Goal: Information Seeking & Learning: Compare options

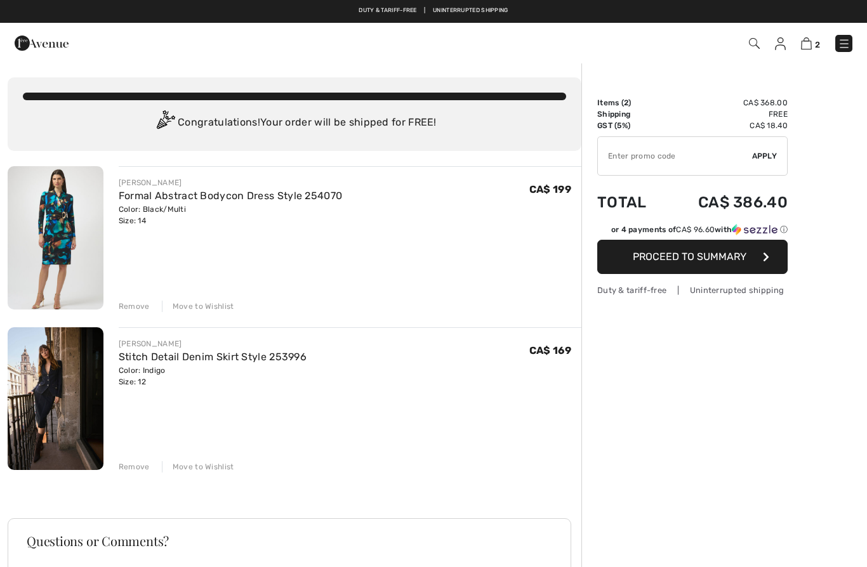
click at [67, 244] on img at bounding box center [56, 237] width 96 height 143
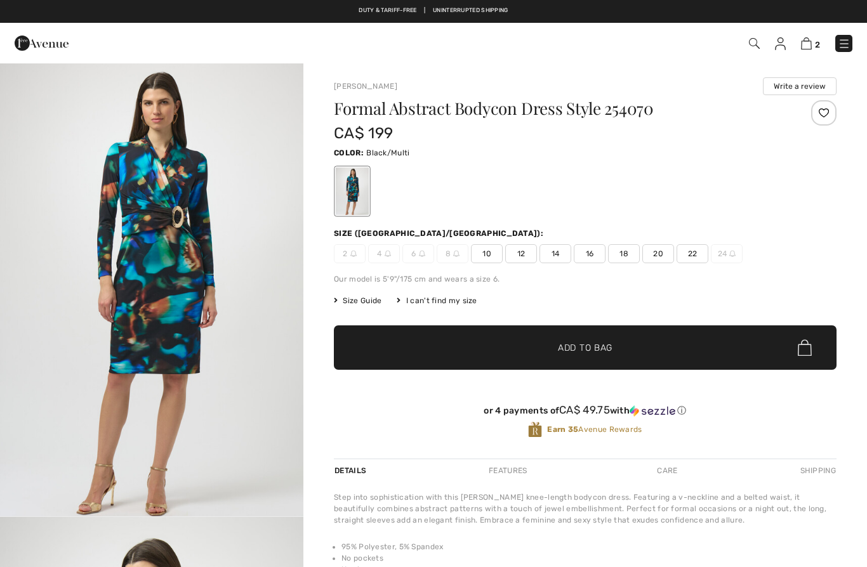
checkbox input "true"
click at [812, 38] on img at bounding box center [806, 43] width 11 height 12
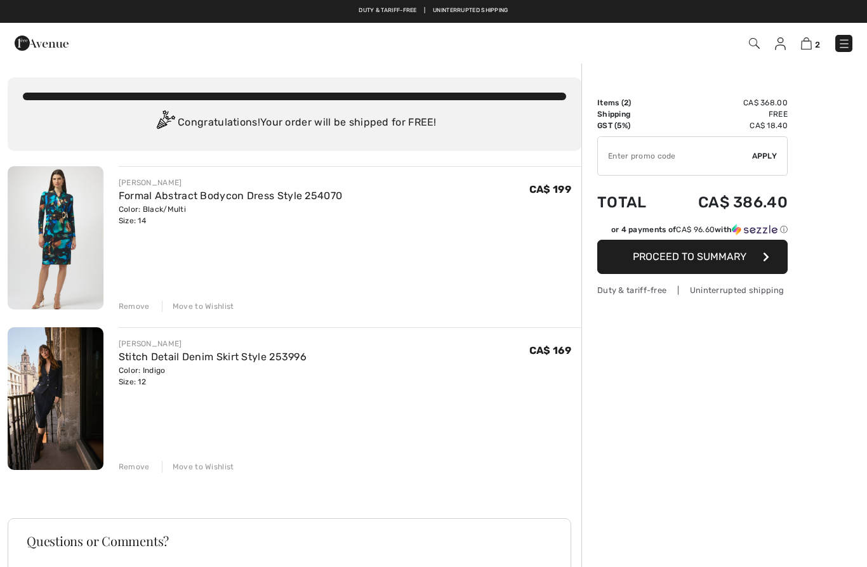
click at [136, 307] on div "Remove" at bounding box center [134, 306] width 31 height 11
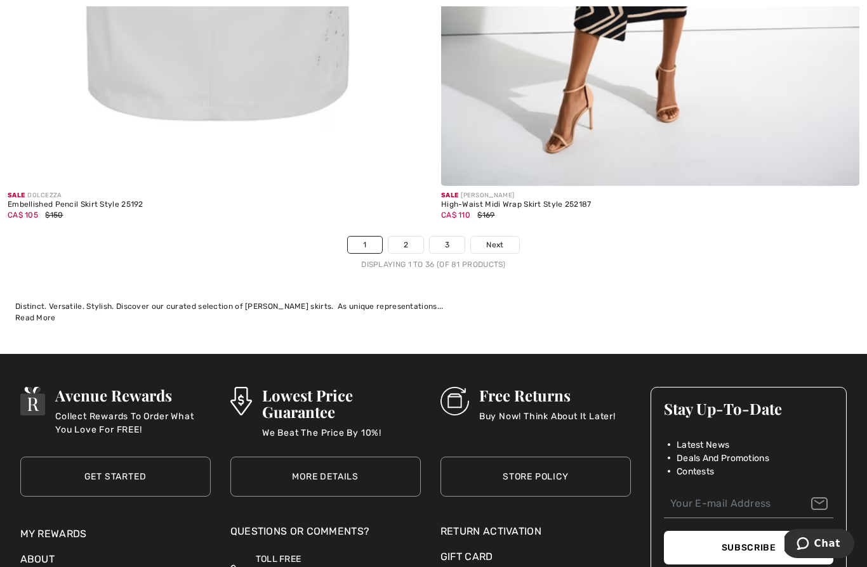
scroll to position [12424, 0]
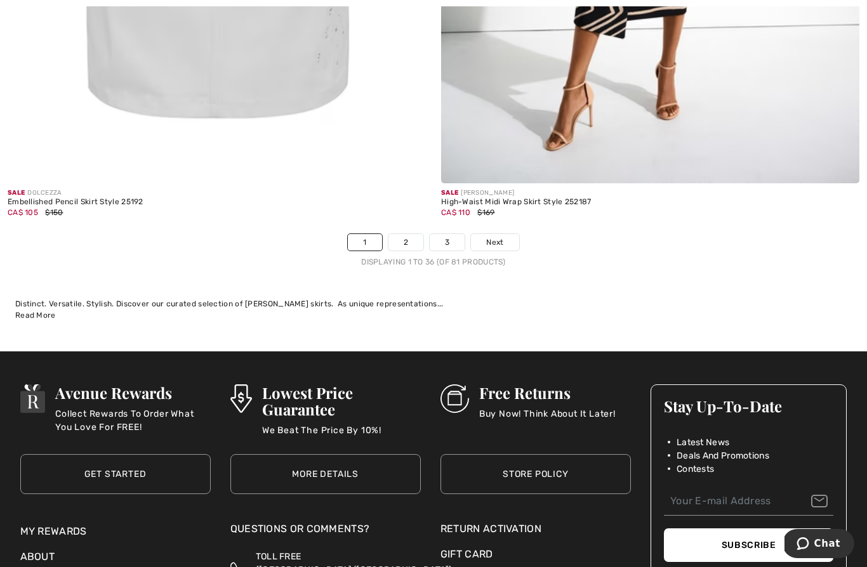
click at [409, 238] on link "2" at bounding box center [405, 242] width 35 height 17
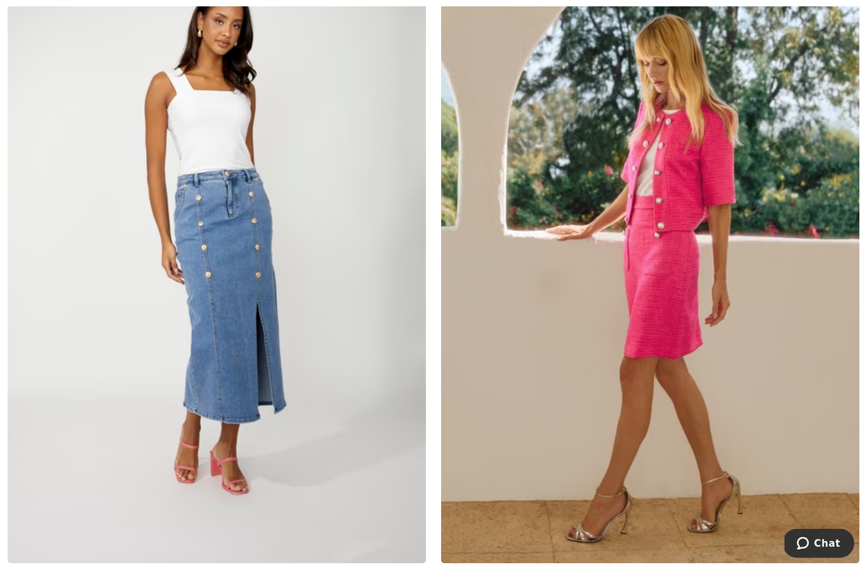
scroll to position [4426, 0]
click at [277, 375] on img at bounding box center [217, 250] width 418 height 628
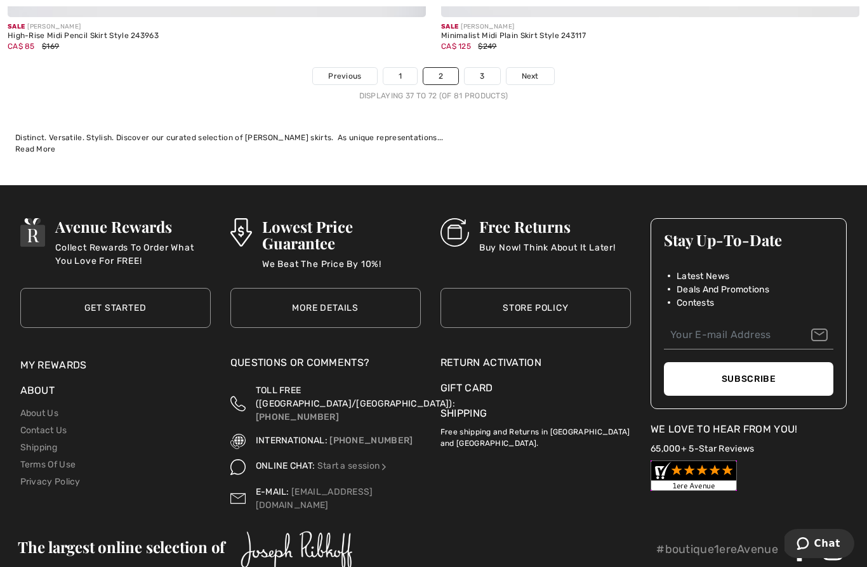
scroll to position [12594, 0]
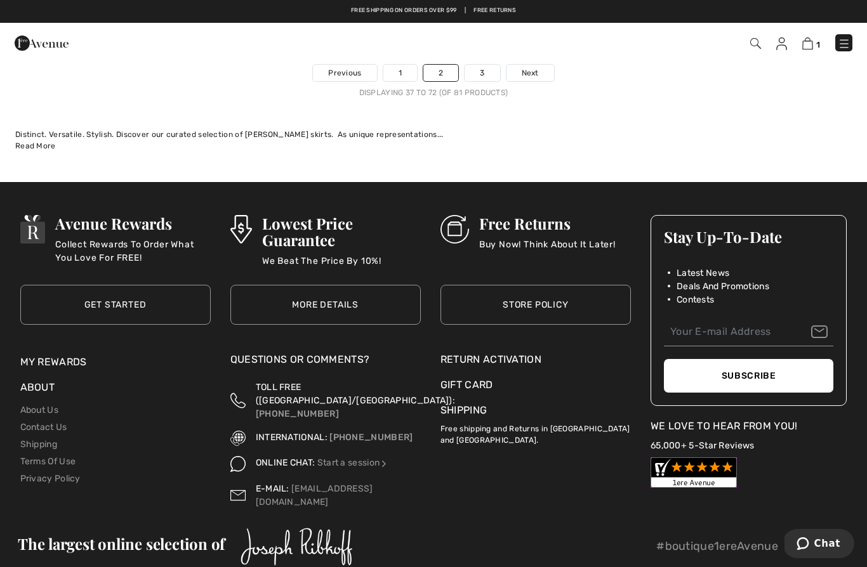
click at [481, 54] on div "1 Checkout" at bounding box center [612, 43] width 500 height 26
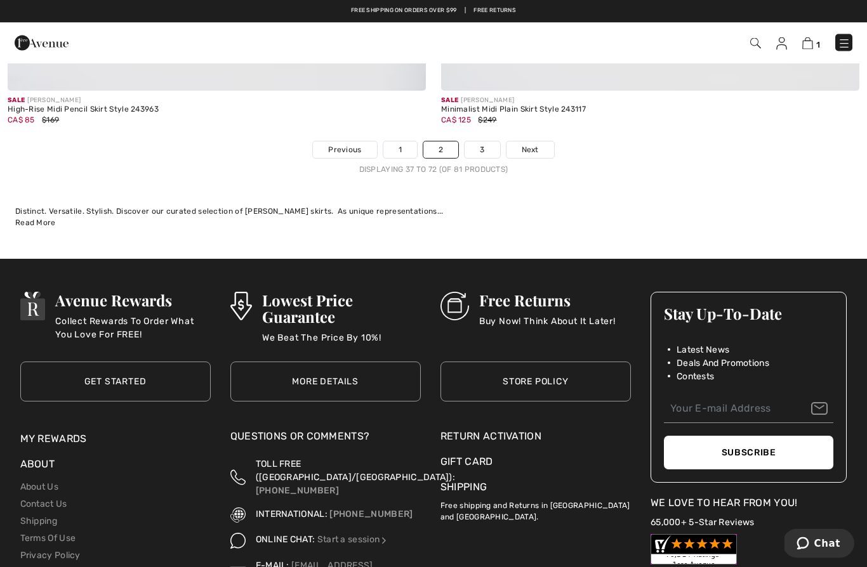
scroll to position [12515, 0]
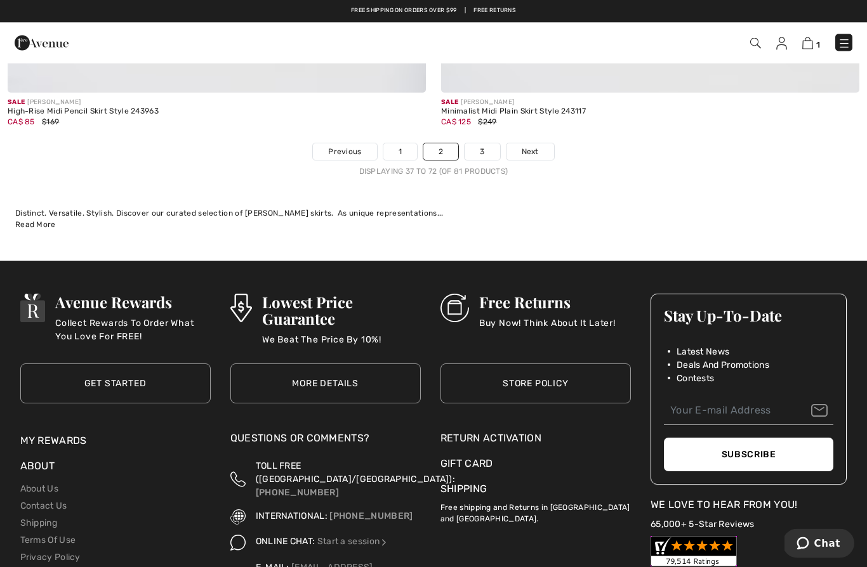
click at [481, 144] on link "3" at bounding box center [482, 152] width 35 height 17
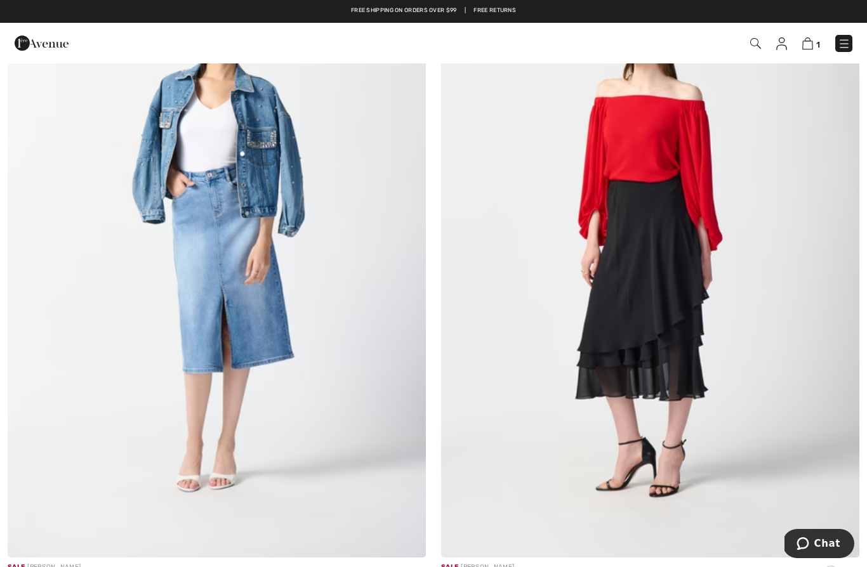
scroll to position [1589, 0]
click at [291, 439] on img at bounding box center [217, 245] width 418 height 628
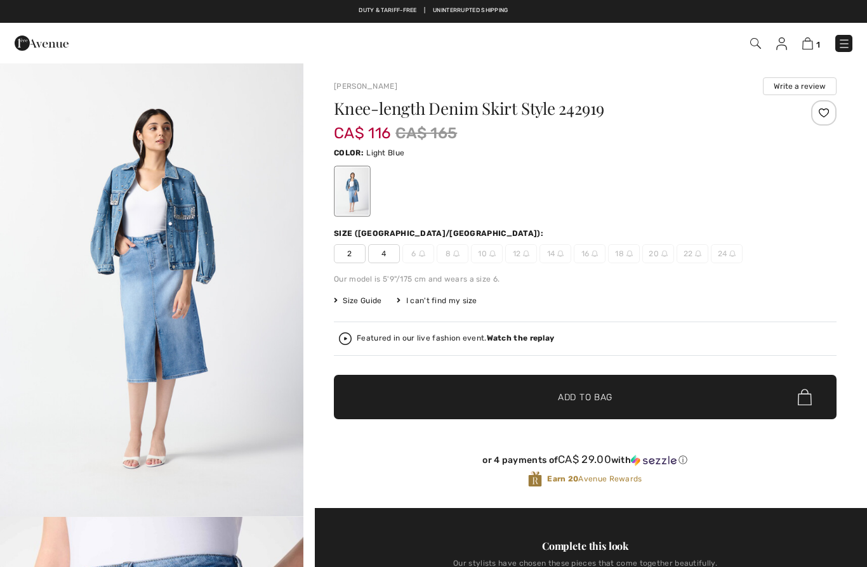
checkbox input "true"
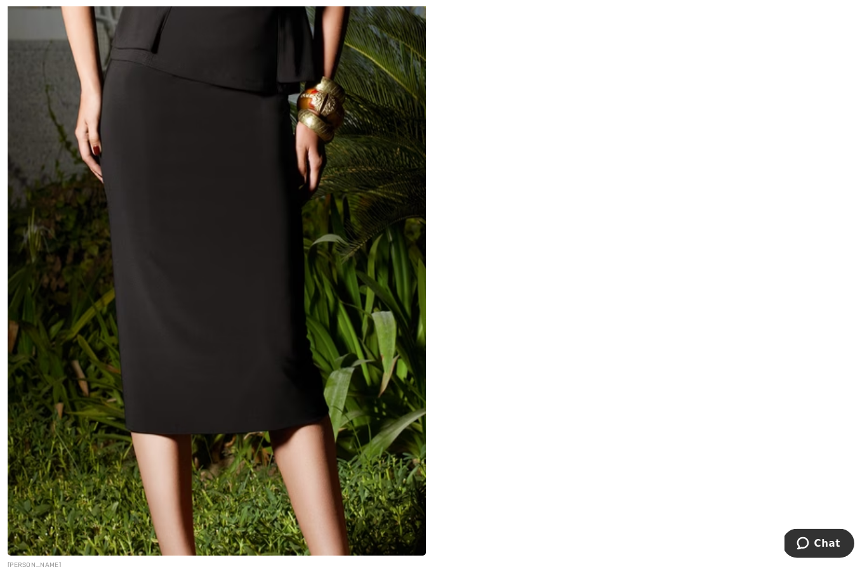
scroll to position [2947, 0]
click at [223, 329] on img at bounding box center [217, 242] width 418 height 628
